Goal: Communication & Community: Answer question/provide support

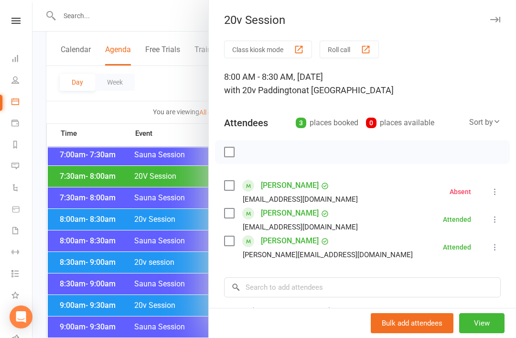
click at [88, 192] on div at bounding box center [275, 169] width 484 height 338
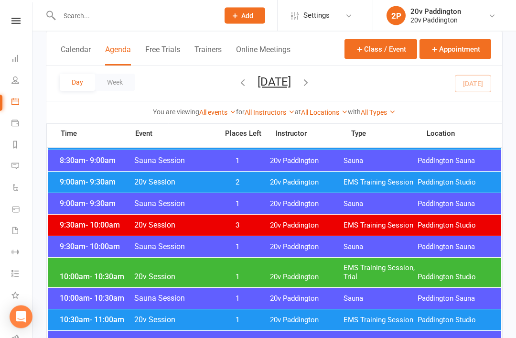
scroll to position [306, 0]
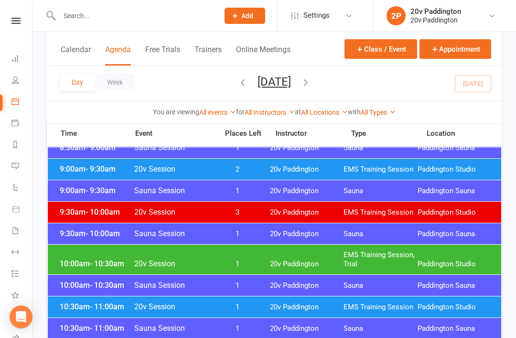
click at [403, 254] on span "EMS Training Session, Trial" at bounding box center [381, 260] width 74 height 18
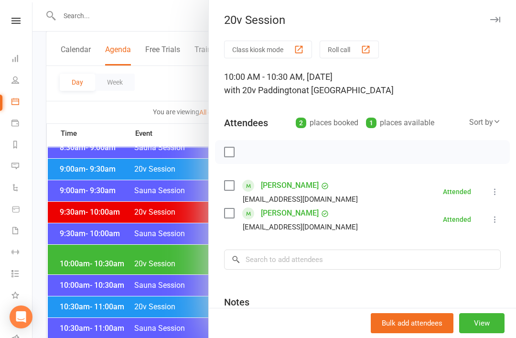
click at [91, 272] on div at bounding box center [275, 169] width 484 height 338
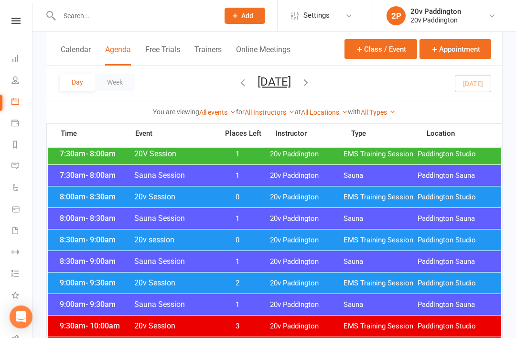
scroll to position [0, 0]
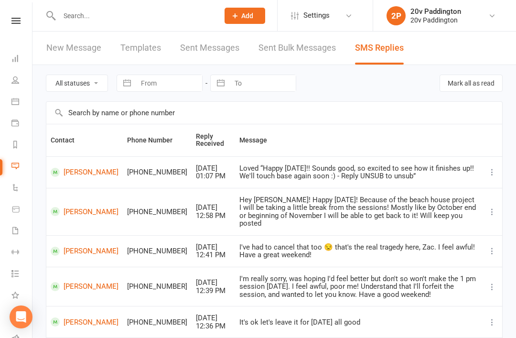
click at [92, 207] on link "[PERSON_NAME]" at bounding box center [85, 211] width 68 height 9
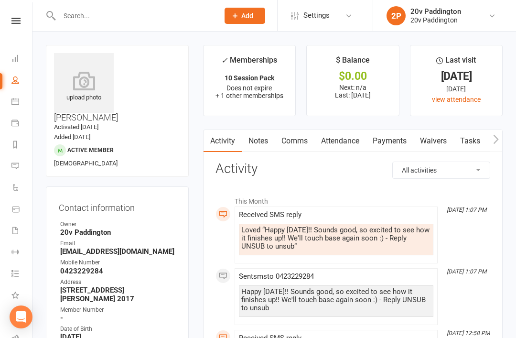
click at [28, 168] on link "Messages" at bounding box center [22, 167] width 22 height 22
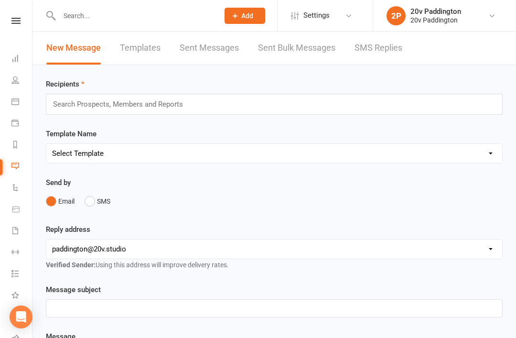
click at [419, 40] on div "New Message Templates Sent Messages Sent Bulk Messages SMS Replies" at bounding box center [275, 48] width 484 height 33
click at [383, 64] on link "SMS Replies" at bounding box center [379, 48] width 48 height 33
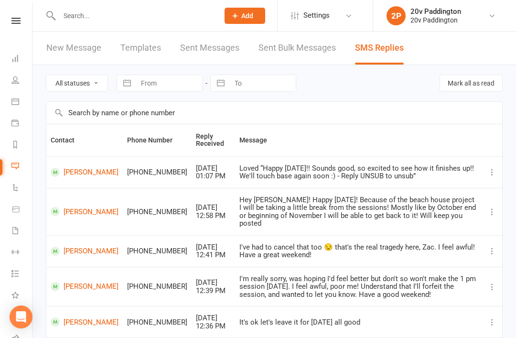
click at [30, 167] on link "Messages" at bounding box center [22, 167] width 22 height 22
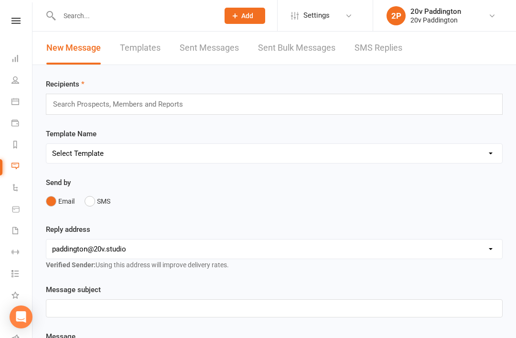
click at [373, 56] on link "SMS Replies" at bounding box center [379, 48] width 48 height 33
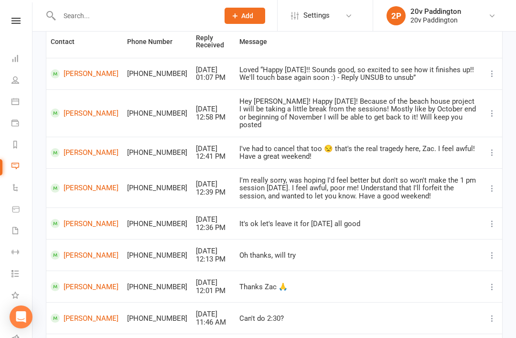
scroll to position [100, 0]
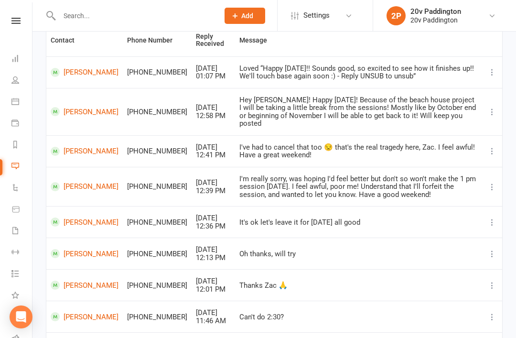
click at [73, 147] on link "[PERSON_NAME]" at bounding box center [85, 151] width 68 height 9
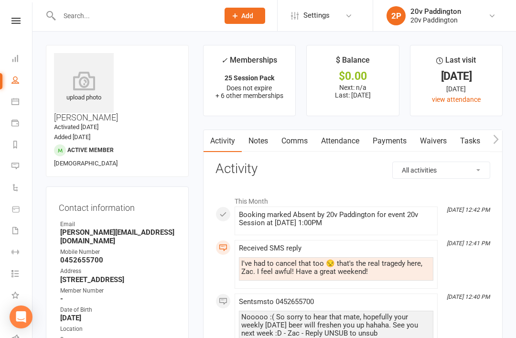
click at [19, 172] on link "Messages" at bounding box center [22, 167] width 22 height 22
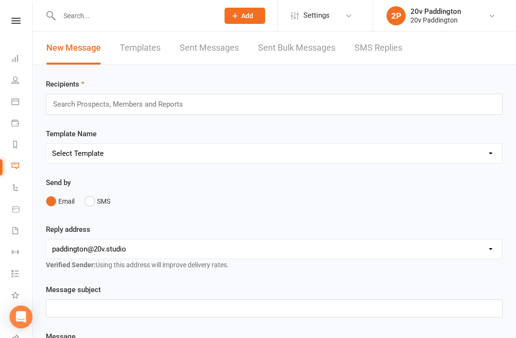
click at [417, 25] on link "2P 20v Paddington 20v Paddington" at bounding box center [444, 15] width 114 height 19
click at [454, 24] on div "20v Paddington" at bounding box center [436, 20] width 51 height 9
click at [384, 59] on link "SMS Replies" at bounding box center [379, 48] width 48 height 33
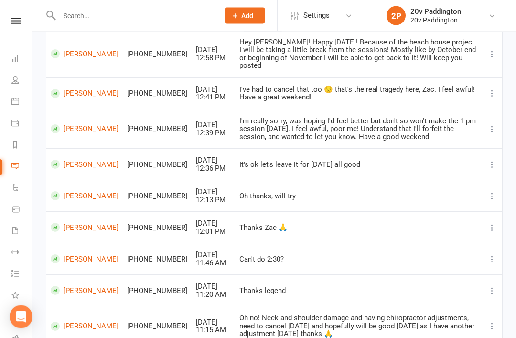
scroll to position [189, 0]
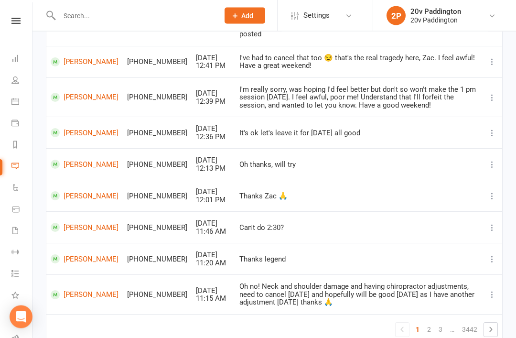
click at [260, 338] on div "All statuses Read only Unread only Navigate forward to interact with the calend…" at bounding box center [275, 124] width 484 height 496
